Goal: Find specific page/section: Find specific page/section

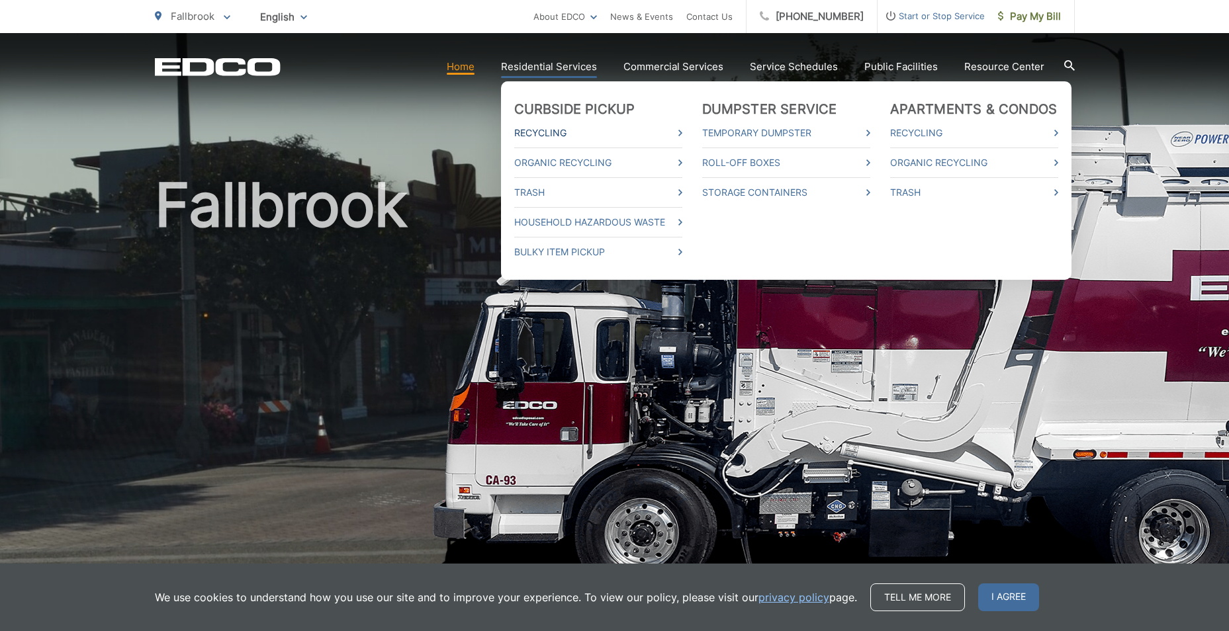
click at [553, 132] on link "Recycling" at bounding box center [598, 133] width 168 height 16
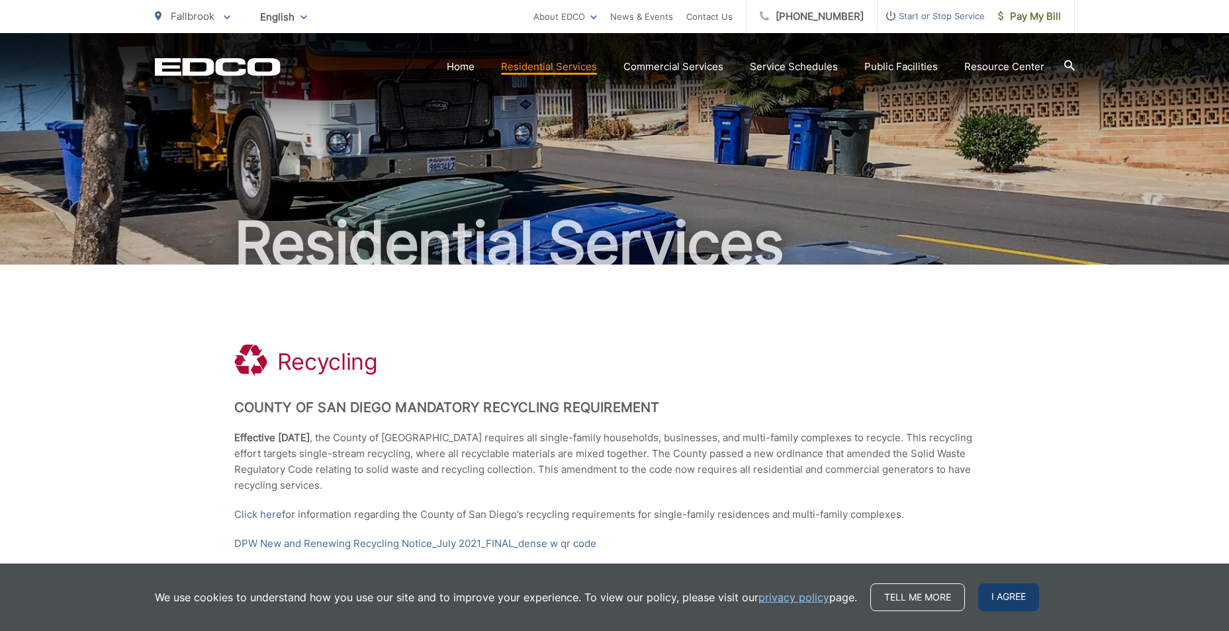
click at [1013, 597] on span "I agree" at bounding box center [1008, 598] width 61 height 28
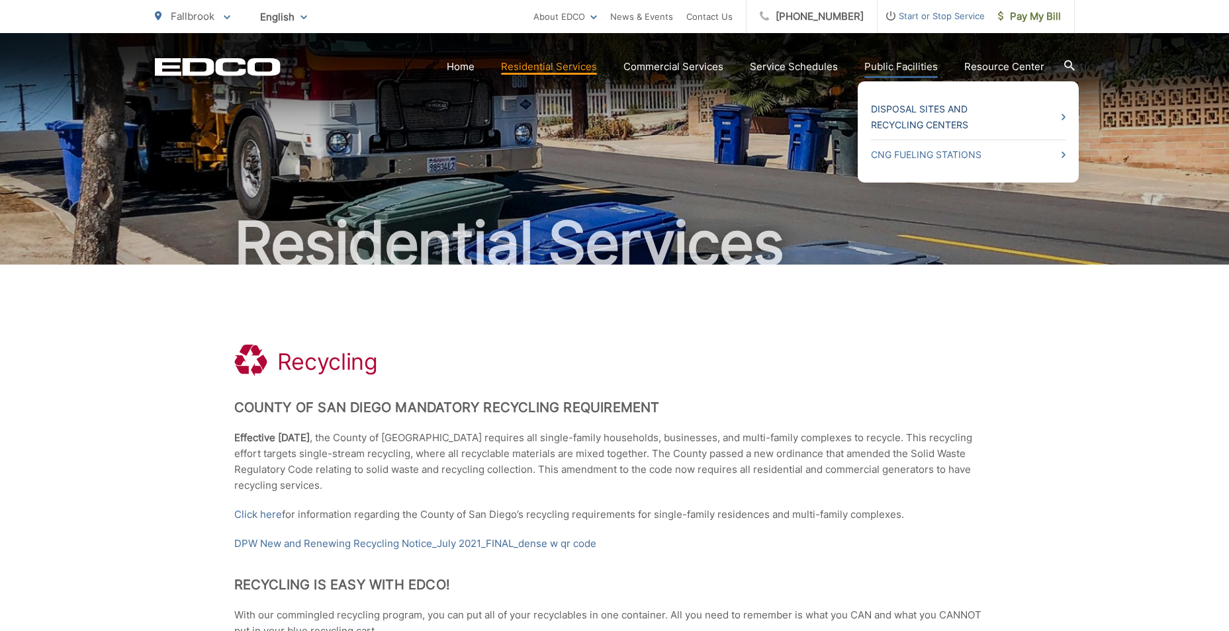
click at [1066, 113] on span at bounding box center [1064, 117] width 4 height 16
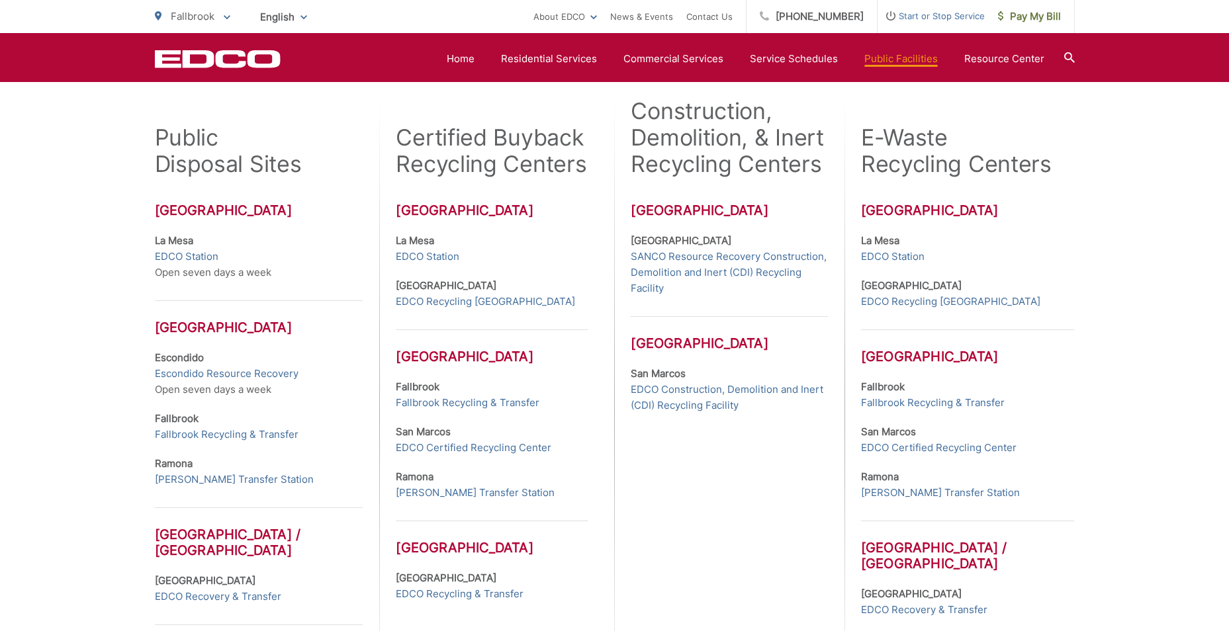
scroll to position [397, 0]
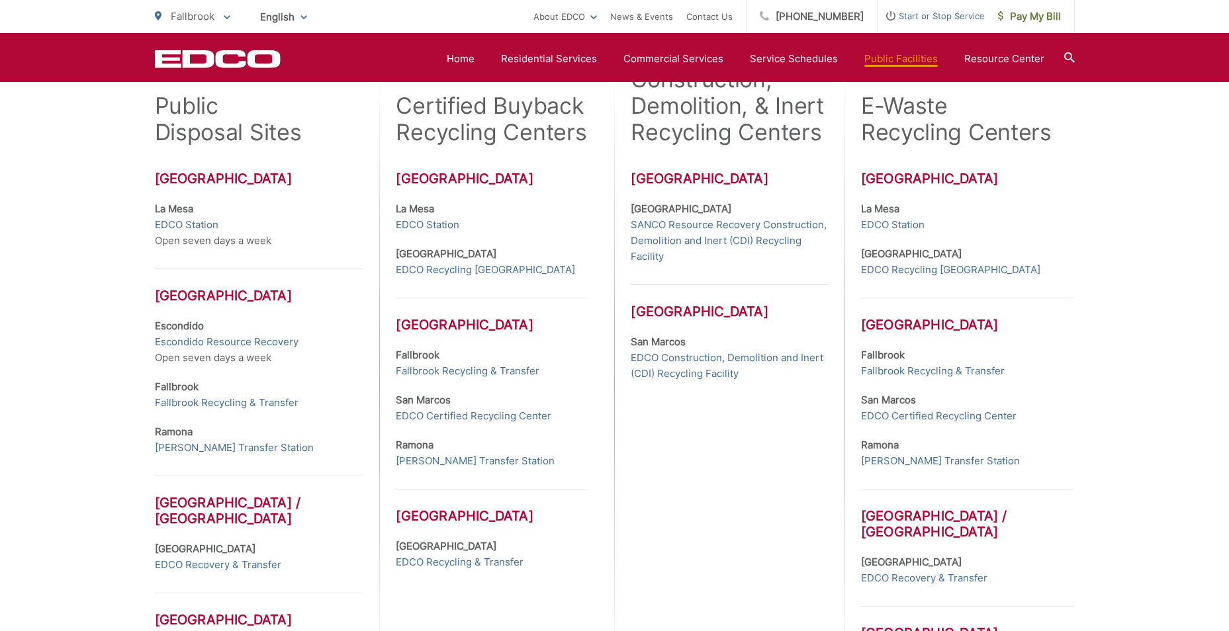
click at [1141, 174] on div "Many EDCO public disposal sites and certified buyback recycling centers are loc…" at bounding box center [614, 317] width 1229 height 899
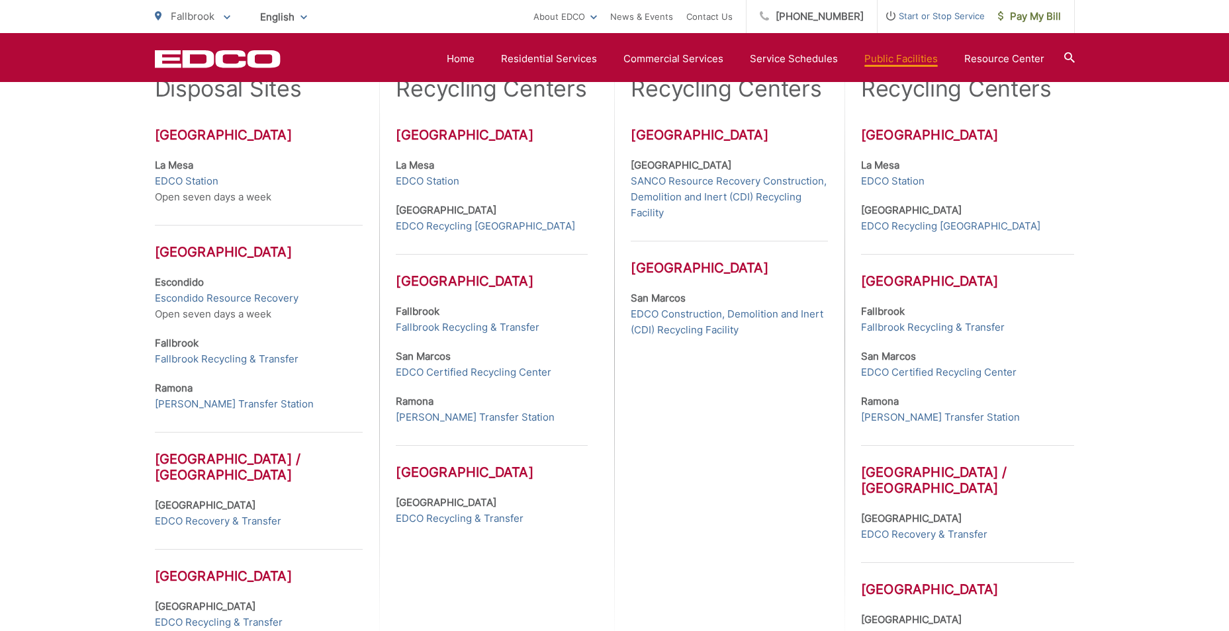
scroll to position [463, 0]
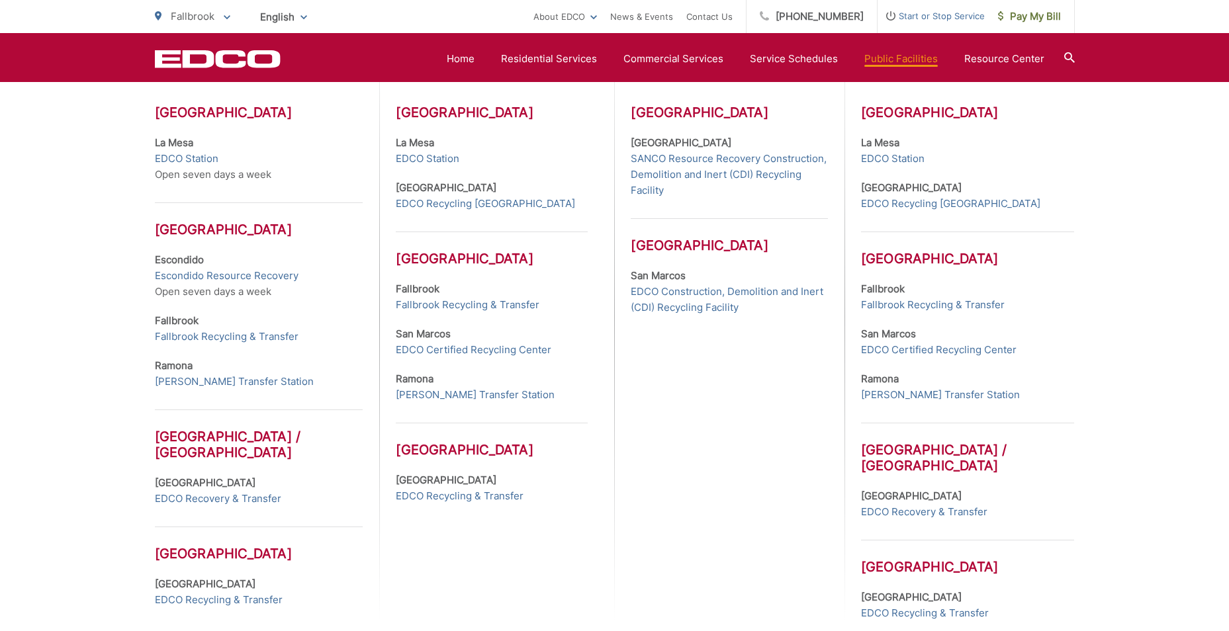
click at [1156, 183] on div "Many EDCO public disposal sites and certified buyback recycling centers are loc…" at bounding box center [614, 250] width 1229 height 899
click at [919, 304] on link "Fallbrook Recycling & Transfer" at bounding box center [933, 305] width 144 height 16
